Goal: Information Seeking & Learning: Learn about a topic

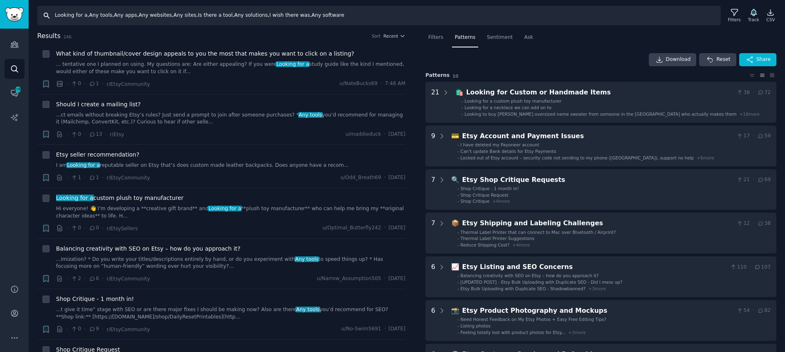
click at [55, 16] on input "Looking for a,Any tools,Any apps,Any websites,Any sites,Is there a tool,Any sol…" at bounding box center [379, 16] width 684 height 20
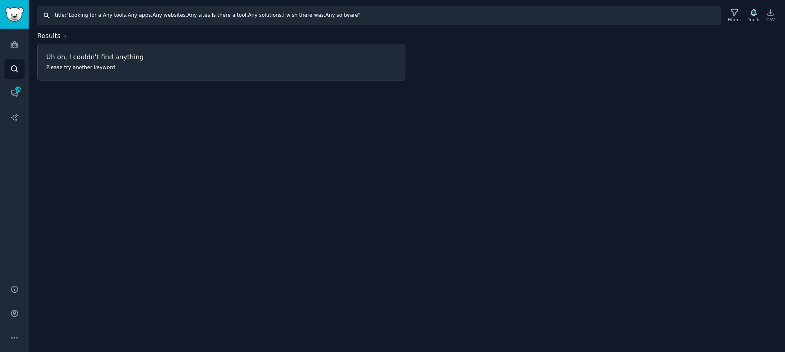
click at [100, 16] on input "title:"Looking for a,Any tools,Any apps,Any websites,Any sites,Is there a tool,…" at bounding box center [379, 16] width 684 height 20
type input "title:"Looking for a" OR title:"Any tools" OR title:"Any apps" OR title:"Any we…"
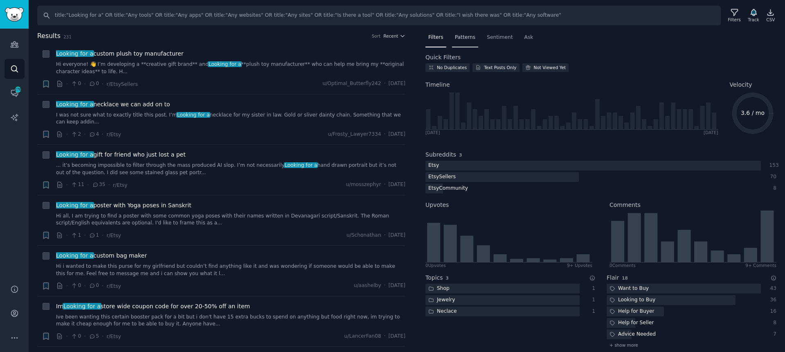
click at [461, 33] on div "Patterns" at bounding box center [465, 39] width 26 height 17
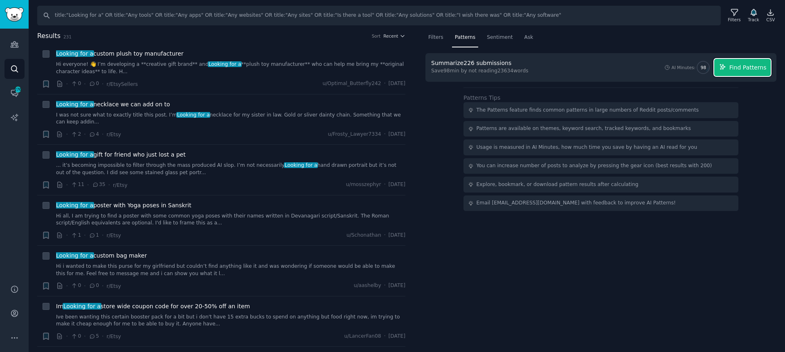
click at [752, 68] on span "Find Patterns" at bounding box center [747, 67] width 37 height 9
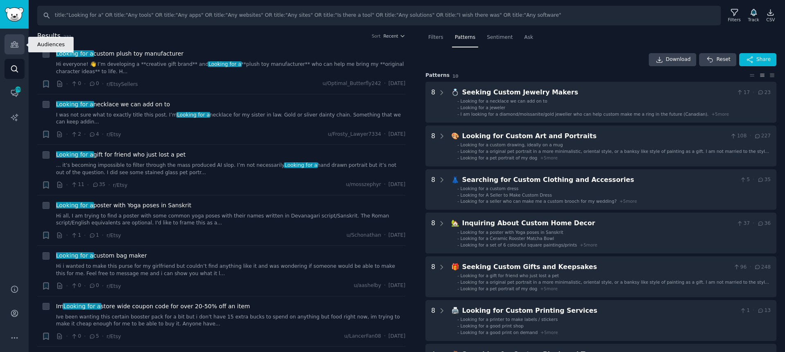
click at [16, 47] on icon "Sidebar" at bounding box center [14, 45] width 7 height 6
click at [536, 13] on input "title:"Looking for a" OR title:"Any tools" OR title:"Any apps" OR title:"Any we…" at bounding box center [379, 16] width 684 height 20
click at [592, 50] on div "Filters Patterns Sentiment Ask Download Reset Share Pattern s 10 8 💍 Seeking Cu…" at bounding box center [600, 338] width 351 height 614
click at [594, 50] on div "Filters Patterns Sentiment Ask Download Reset Share Pattern s 10 8 💍 Seeking Cu…" at bounding box center [600, 338] width 351 height 614
click at [598, 54] on div "Download Reset Share" at bounding box center [600, 59] width 351 height 13
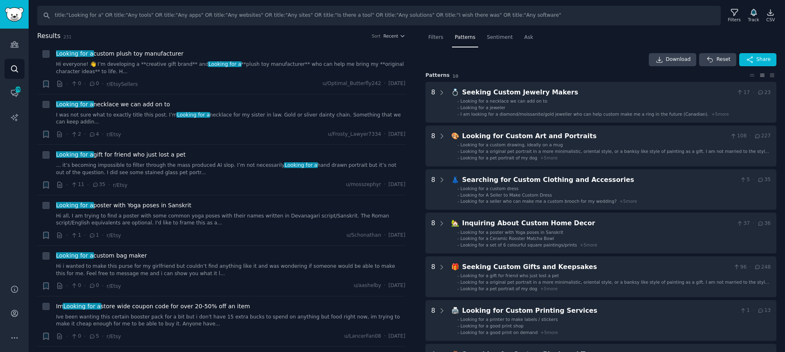
click at [584, 53] on div "Download Reset Share" at bounding box center [600, 59] width 351 height 13
drag, startPoint x: 589, startPoint y: 20, endPoint x: 561, endPoint y: 14, distance: 28.2
click at [589, 20] on input "title:"Looking for a" OR title:"Any tools" OR title:"Any apps" OR title:"Any we…" at bounding box center [379, 16] width 684 height 20
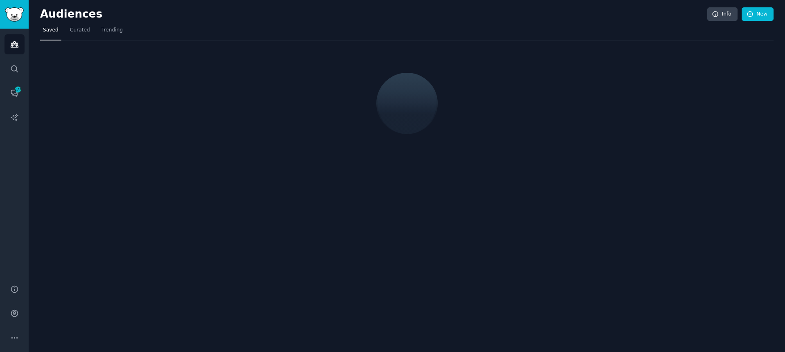
click at [576, 17] on h2 "Audiences" at bounding box center [373, 14] width 667 height 13
click at [595, 19] on h2 "Audiences" at bounding box center [373, 14] width 667 height 13
click at [591, 20] on h2 "Audiences" at bounding box center [373, 14] width 667 height 13
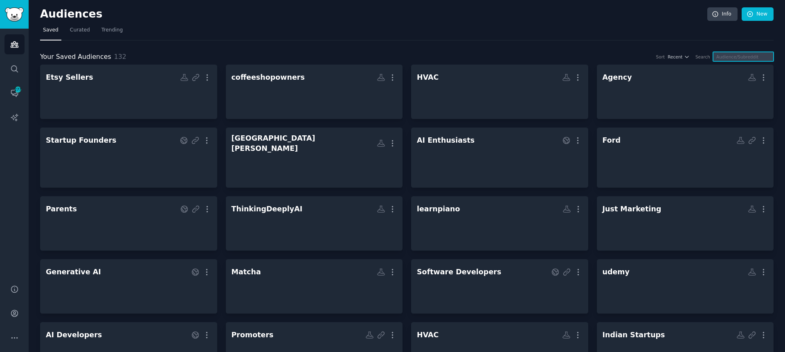
click at [739, 57] on input "text" at bounding box center [743, 56] width 61 height 9
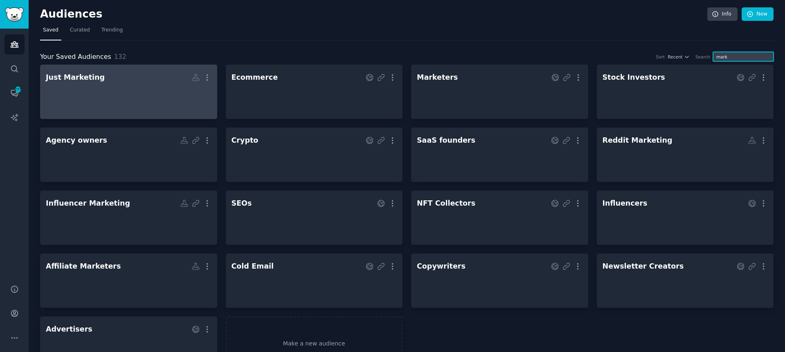
type input "mark"
click at [114, 75] on h2 "Just Marketing More" at bounding box center [129, 77] width 166 height 14
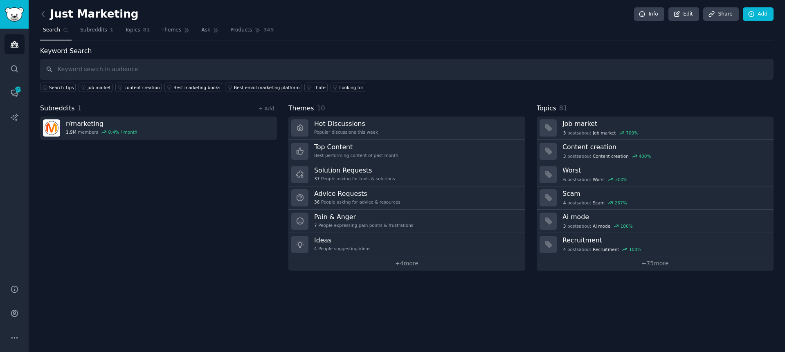
click at [368, 24] on nav "Search Subreddits 1 Topics 81 Themes Ask Products 345" at bounding box center [407, 32] width 734 height 17
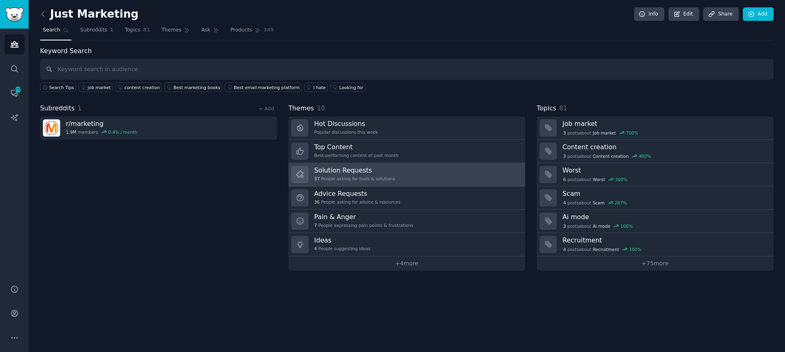
click at [350, 167] on h3 "Solution Requests" at bounding box center [354, 170] width 81 height 9
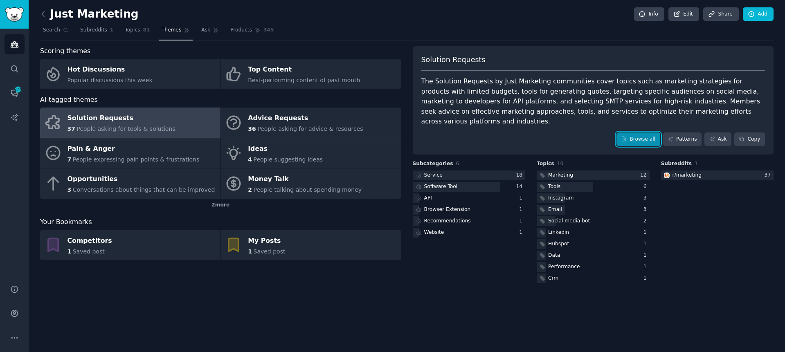
click at [639, 133] on link "Browse all" at bounding box center [639, 140] width 44 height 14
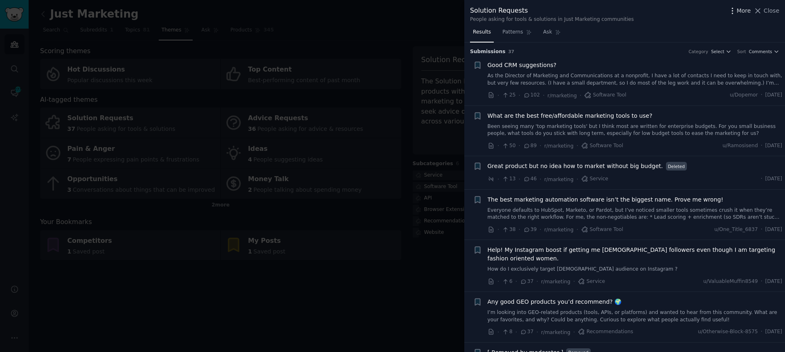
click at [742, 8] on span "More" at bounding box center [744, 11] width 14 height 9
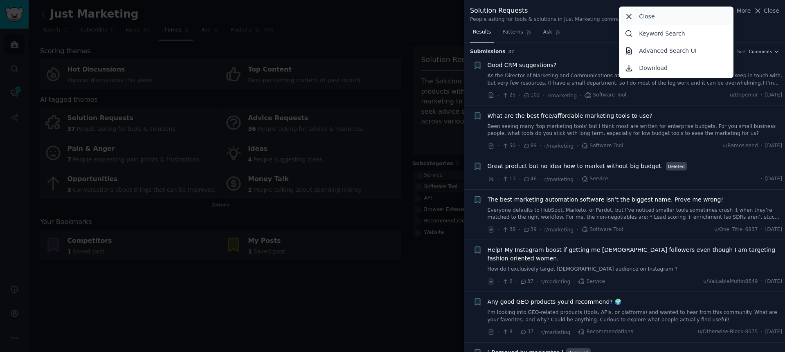
click at [645, 14] on p "Close" at bounding box center [647, 16] width 16 height 9
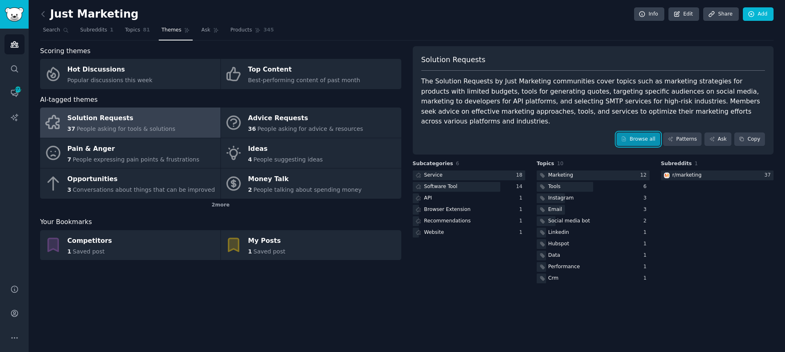
click at [631, 133] on link "Browse all" at bounding box center [639, 140] width 44 height 14
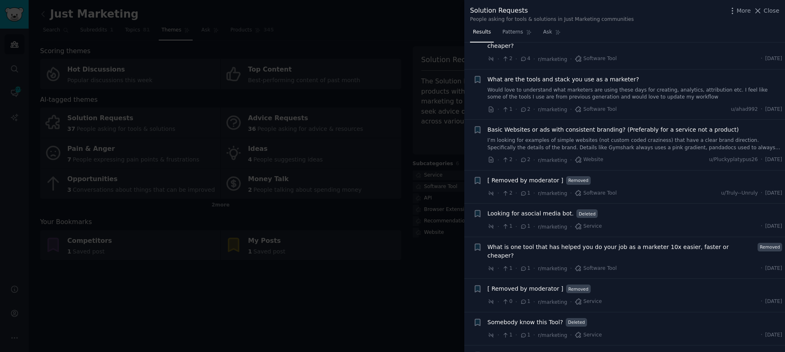
scroll to position [1317, 0]
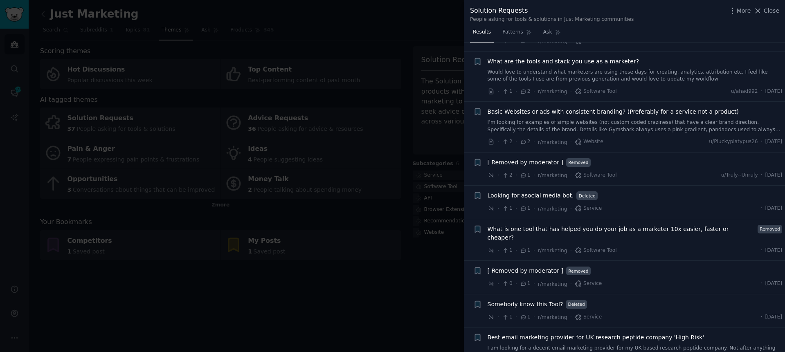
click at [527, 300] on span "Somebody know this Tool?" at bounding box center [526, 304] width 76 height 9
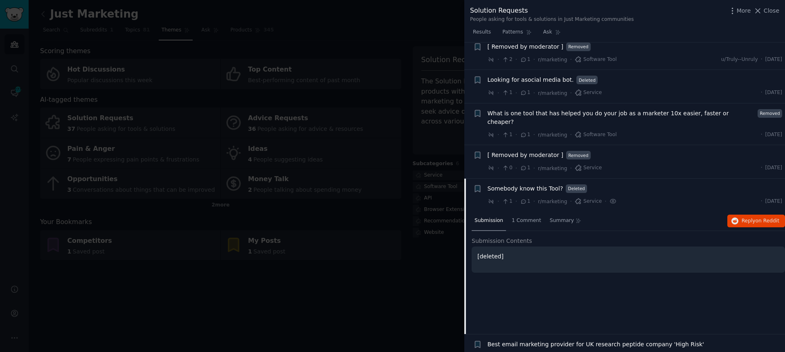
scroll to position [1440, 0]
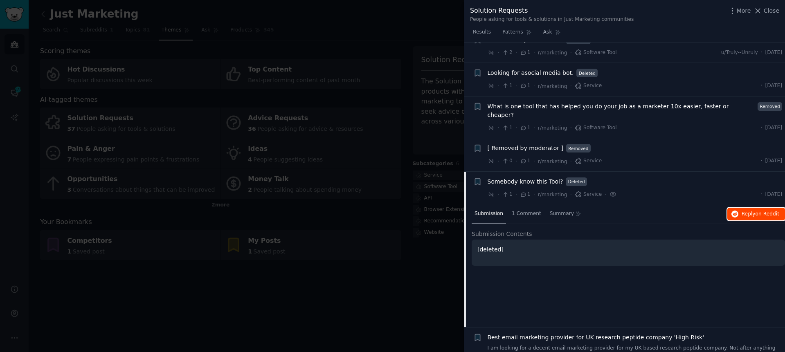
click at [736, 208] on button "Reply on Reddit" at bounding box center [756, 214] width 58 height 13
click at [531, 144] on span "[ Removed by moderator ]" at bounding box center [526, 148] width 76 height 9
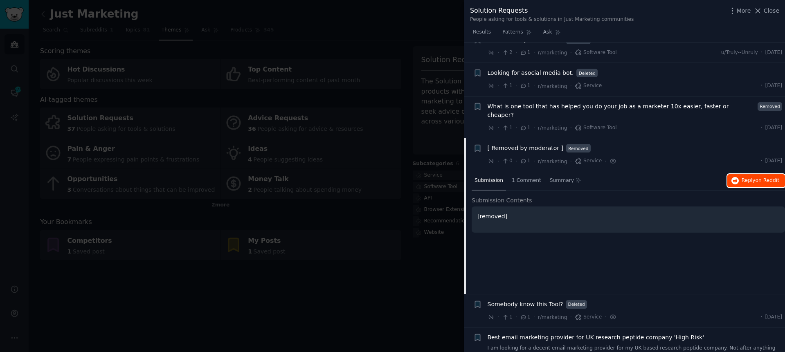
click at [737, 174] on button "Reply on Reddit" at bounding box center [756, 180] width 58 height 13
click at [643, 196] on h2 "Submission Contents" at bounding box center [628, 200] width 313 height 9
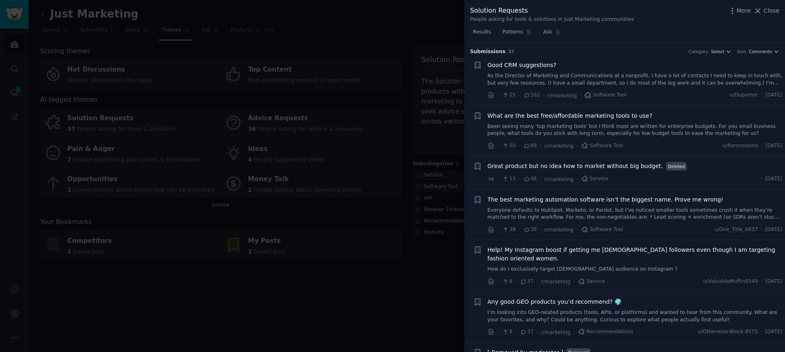
click at [637, 45] on div "Submission s 37 Category Select Sort Comments" at bounding box center [624, 49] width 309 height 13
click at [624, 48] on h3 "Submission s 37 Category Select Sort Comments" at bounding box center [624, 51] width 309 height 7
click at [288, 311] on div at bounding box center [392, 176] width 785 height 352
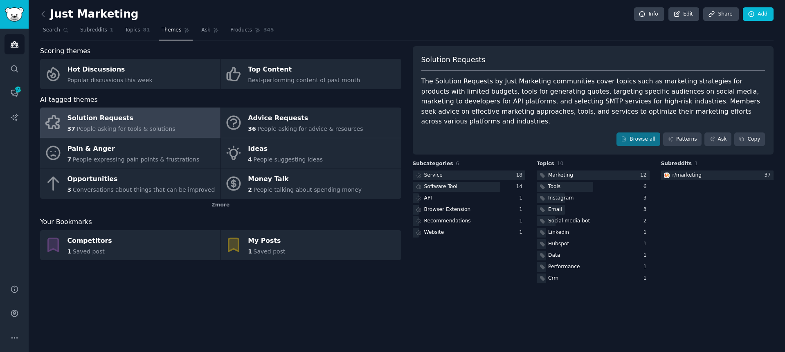
click at [512, 25] on nav "Search Subreddits 1 Topics 81 Themes Ask Products 345" at bounding box center [407, 32] width 734 height 17
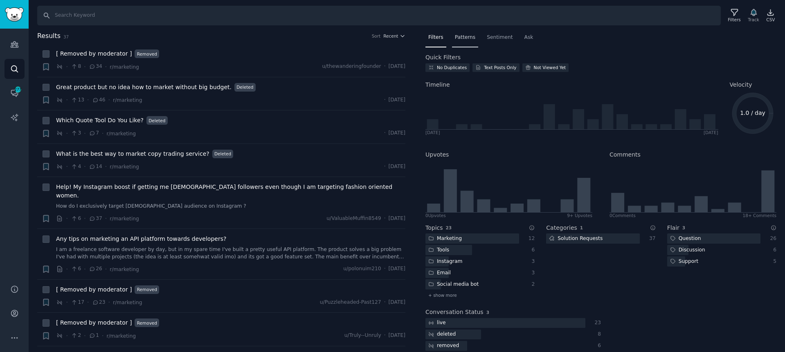
click at [464, 38] on span "Patterns" at bounding box center [465, 37] width 20 height 7
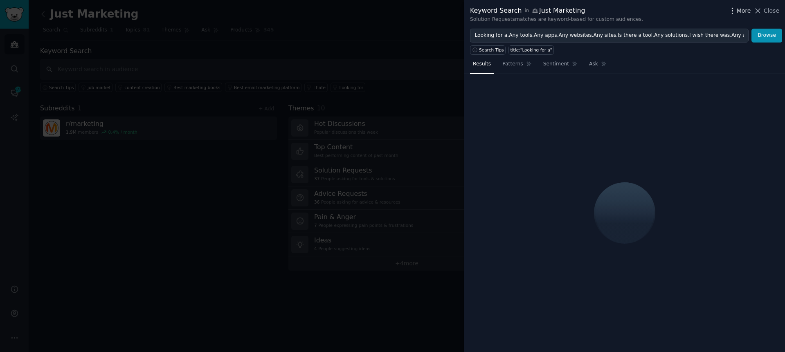
click at [738, 10] on span "More" at bounding box center [744, 11] width 14 height 9
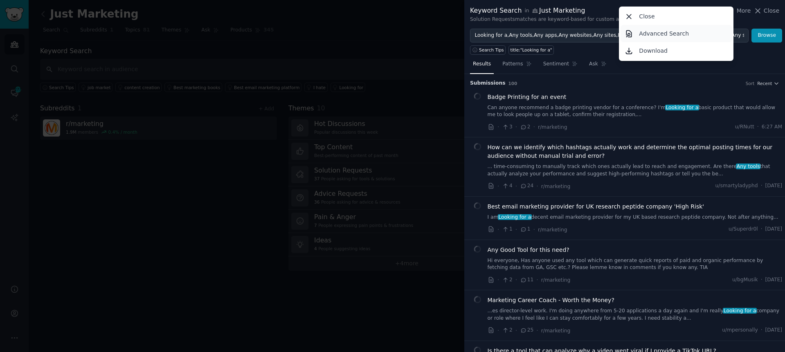
click at [685, 34] on p "Advanced Search" at bounding box center [664, 33] width 50 height 9
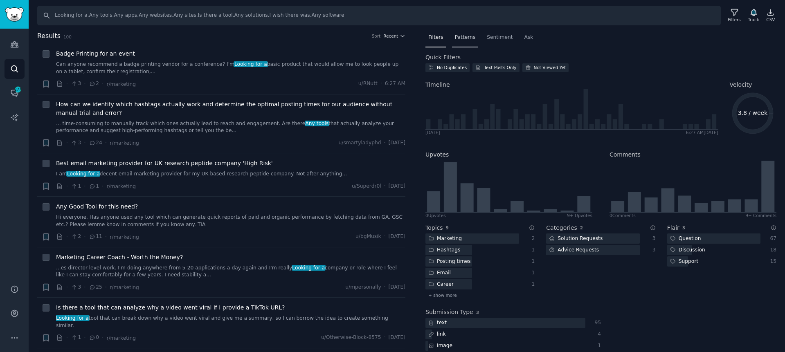
click at [475, 34] on div "Patterns" at bounding box center [465, 39] width 26 height 17
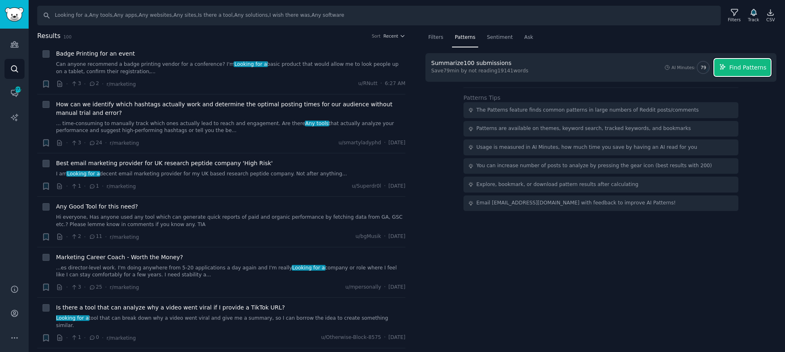
click at [748, 67] on span "Find Patterns" at bounding box center [747, 67] width 37 height 9
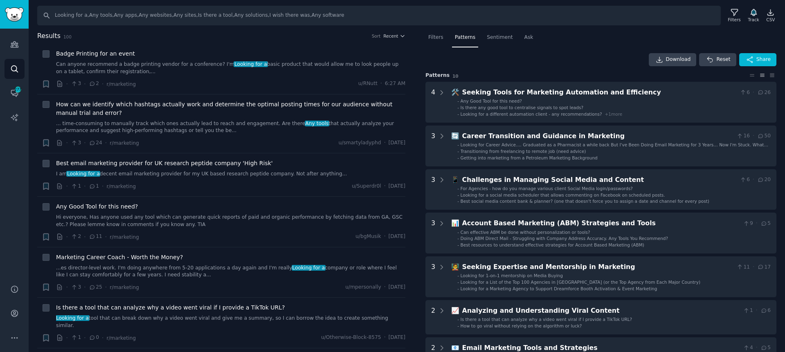
click at [597, 35] on nav "Filters Patterns Sentiment Ask" at bounding box center [600, 39] width 351 height 17
click at [593, 45] on nav "Filters Patterns Sentiment Ask" at bounding box center [600, 39] width 351 height 17
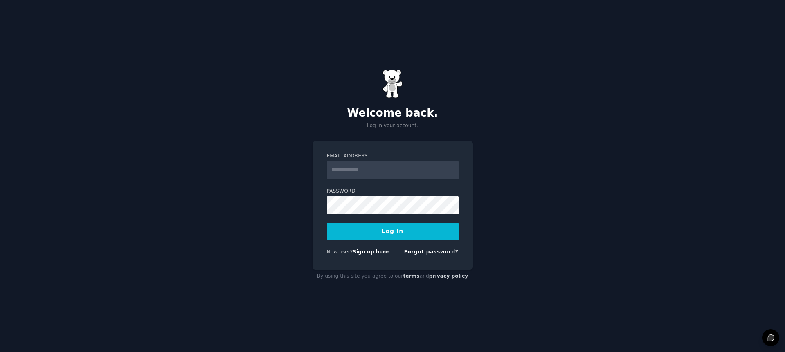
click at [380, 173] on input "Email Address" at bounding box center [393, 170] width 132 height 18
type input "**********"
click at [397, 230] on button "Log In" at bounding box center [393, 231] width 132 height 17
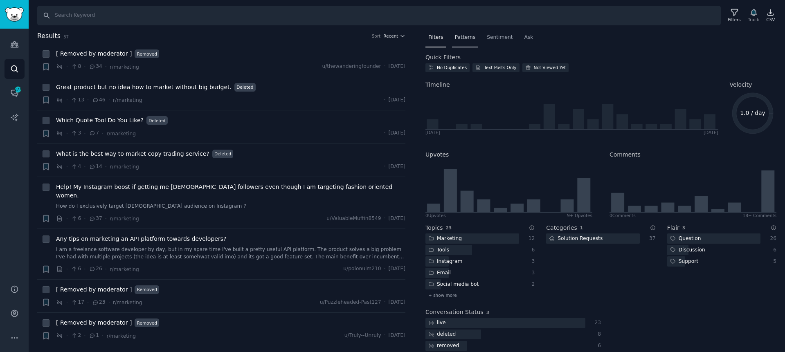
click at [467, 37] on span "Patterns" at bounding box center [465, 37] width 20 height 7
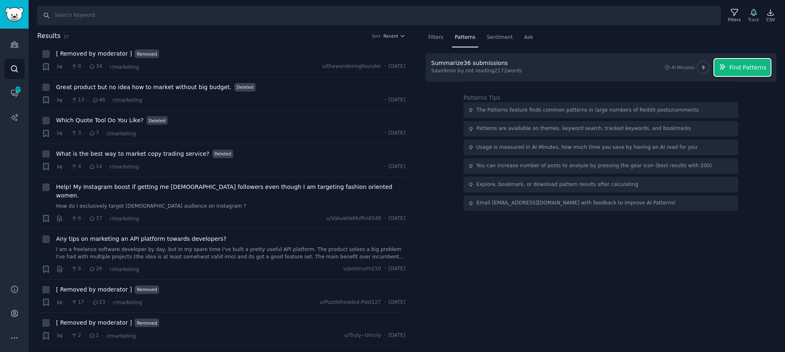
click at [740, 68] on span "Find Patterns" at bounding box center [747, 67] width 37 height 9
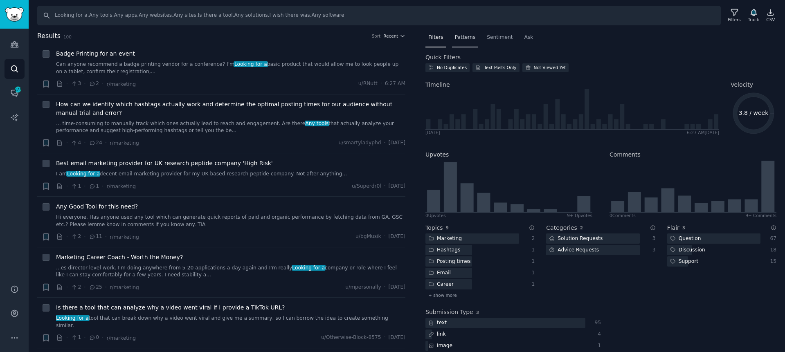
click at [462, 35] on span "Patterns" at bounding box center [465, 37] width 20 height 7
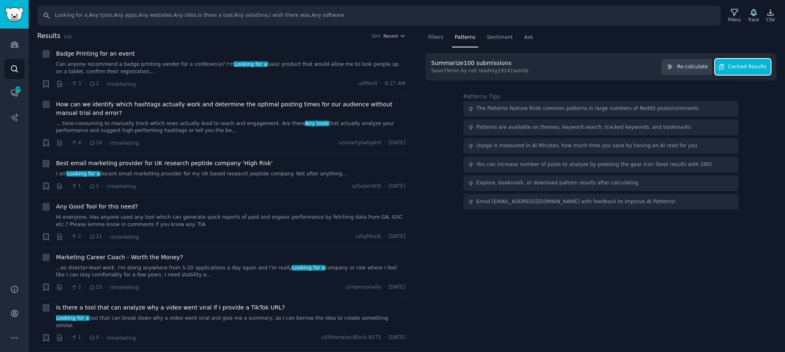
click at [747, 65] on span "Cached Results" at bounding box center [747, 66] width 38 height 7
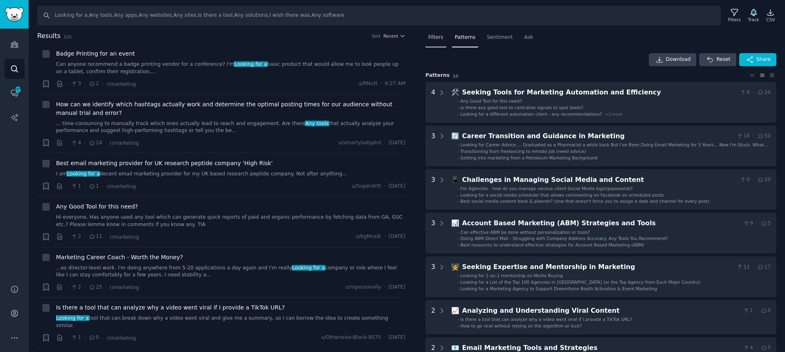
click at [436, 38] on span "Filters" at bounding box center [435, 37] width 15 height 7
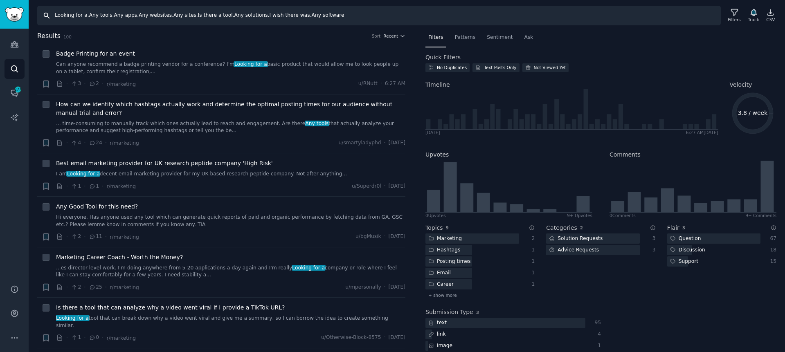
click at [340, 16] on input "Looking for a,Any tools,Any apps,Any websites,Any sites,Is there a tool,Any sol…" at bounding box center [379, 16] width 684 height 20
paste input "title:"Looking for a" OR title:"Any tools" OR title:"Any apps" OR title:"Any we…"
type input "title:"Looking for a" OR title:"Any tools" OR title:"Any apps" OR title:"Any we…"
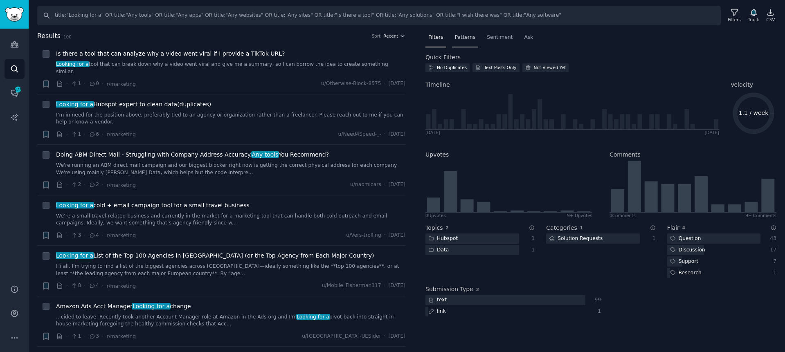
click at [462, 38] on span "Patterns" at bounding box center [465, 37] width 20 height 7
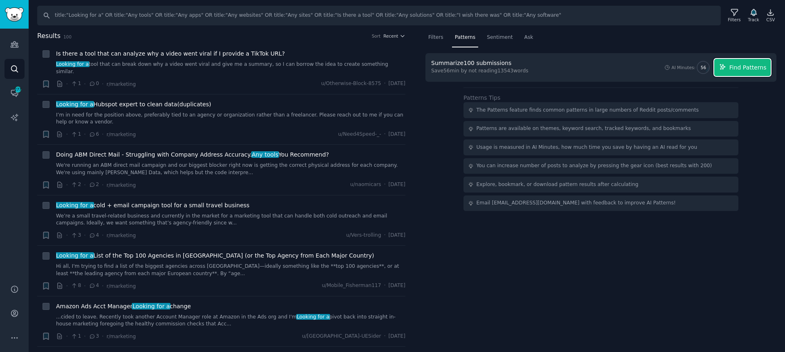
click at [736, 65] on span "Find Patterns" at bounding box center [747, 67] width 37 height 9
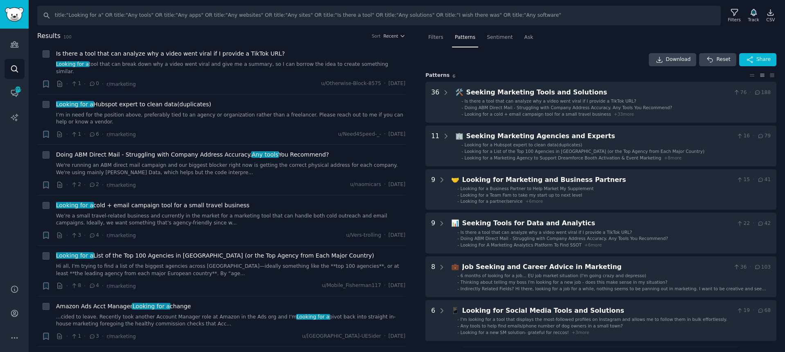
click at [590, 36] on nav "Filters Patterns Sentiment Ask" at bounding box center [600, 39] width 351 height 17
click at [567, 51] on div "Filters Patterns Sentiment Ask Download Reset Share Pattern s 6 36 🛠️ Seeking M…" at bounding box center [600, 250] width 351 height 439
click at [578, 51] on div "Filters Patterns Sentiment Ask Download Reset Share Pattern s 6 36 🛠️ Seeking M…" at bounding box center [600, 250] width 351 height 439
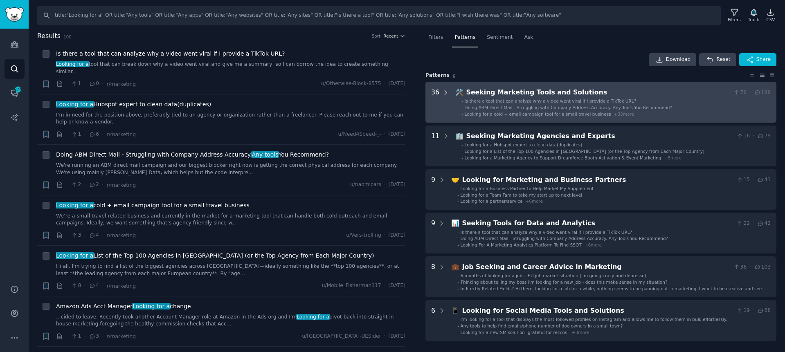
click at [449, 93] on icon at bounding box center [445, 92] width 7 height 7
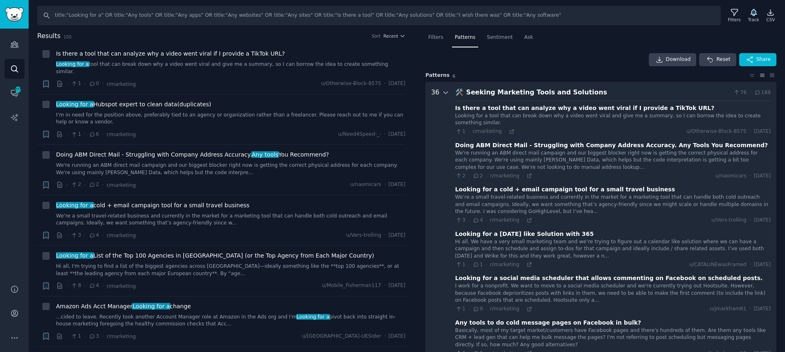
scroll to position [51, 0]
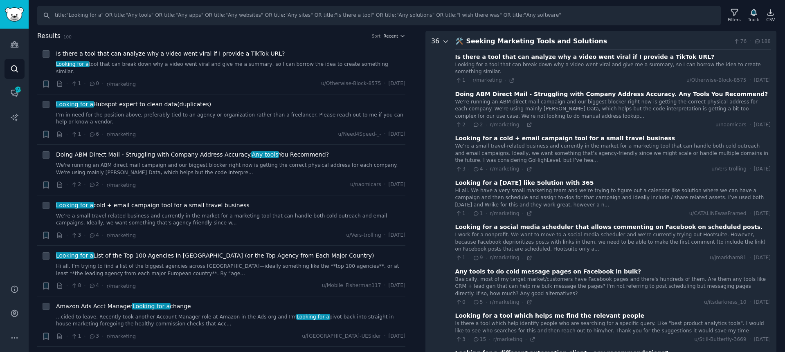
click at [445, 41] on icon at bounding box center [445, 41] width 7 height 7
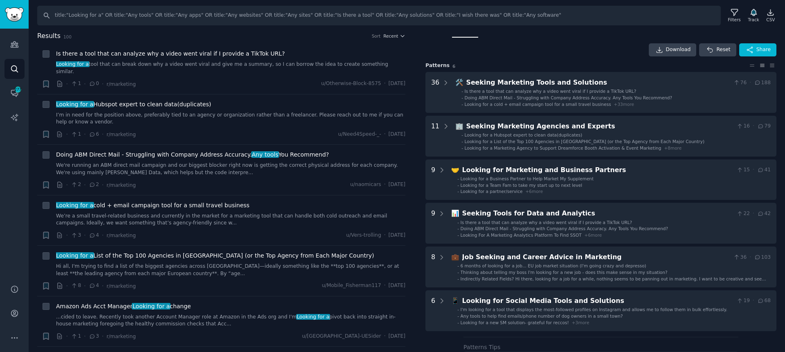
scroll to position [0, 0]
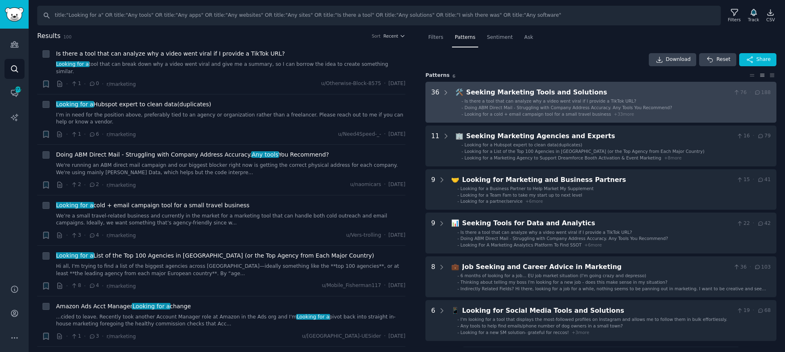
click at [545, 91] on div "Seeking Marketing Tools and Solutions" at bounding box center [598, 93] width 264 height 10
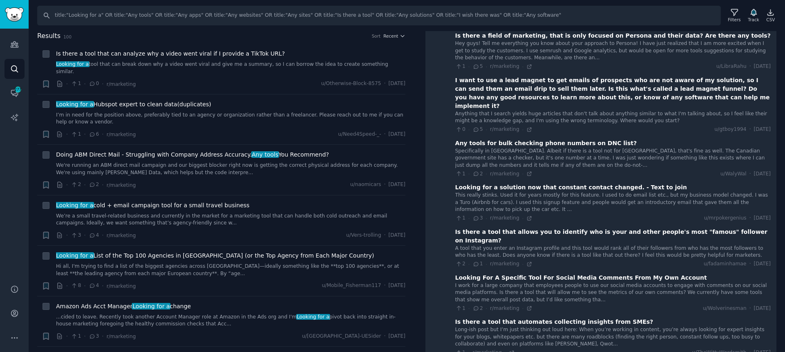
scroll to position [1331, 0]
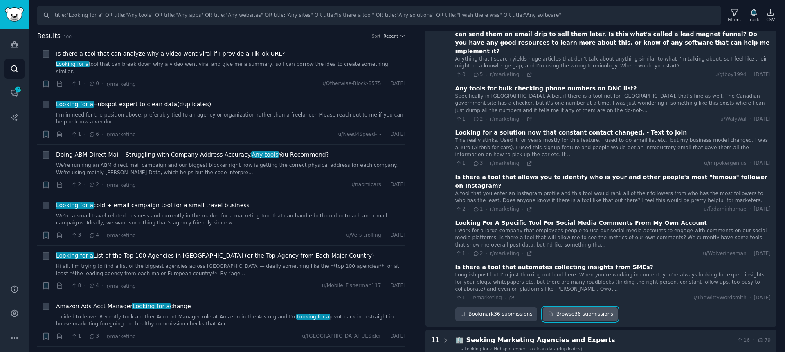
click at [585, 308] on link "Browse 36 submissions" at bounding box center [580, 315] width 75 height 14
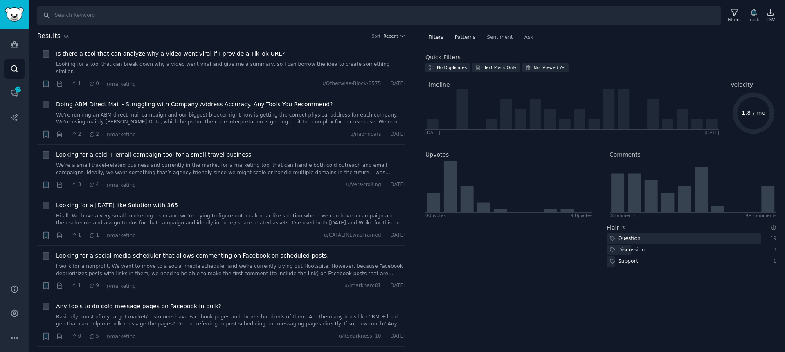
click at [466, 36] on span "Patterns" at bounding box center [465, 37] width 20 height 7
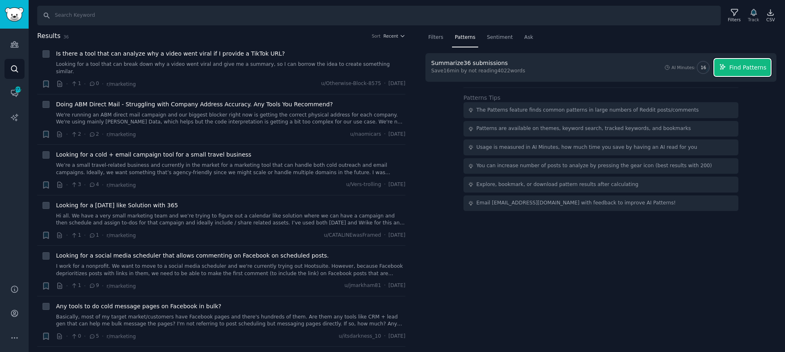
click at [741, 67] on span "Find Patterns" at bounding box center [747, 67] width 37 height 9
